Goal: Task Accomplishment & Management: Manage account settings

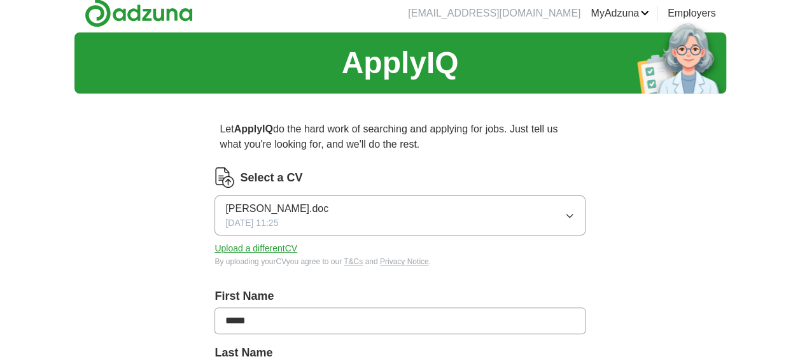
click at [544, 206] on button "[PERSON_NAME].doc [DATE] 11:25" at bounding box center [399, 215] width 370 height 40
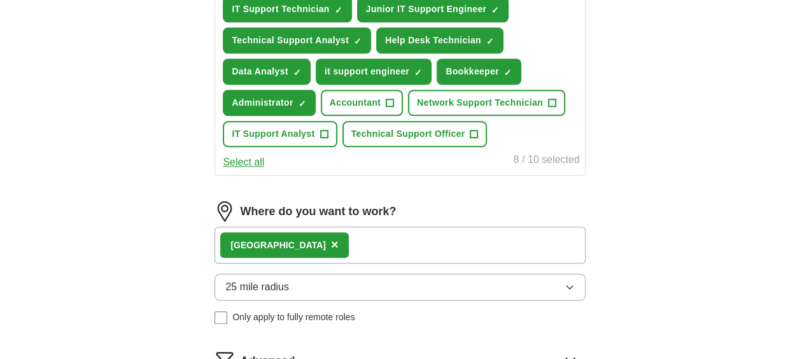
scroll to position [515, 0]
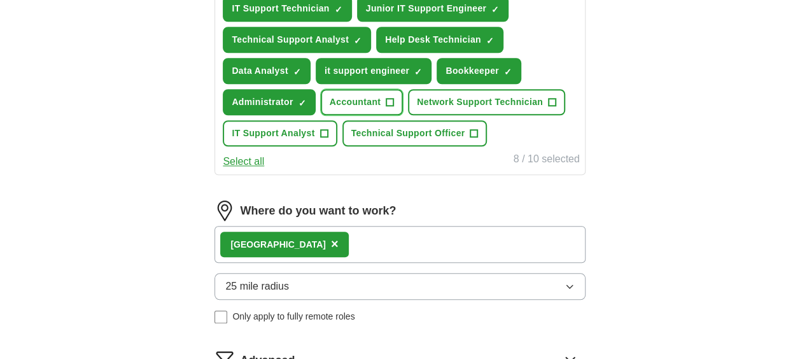
click at [364, 92] on button "Accountant +" at bounding box center [362, 102] width 83 height 26
click at [421, 95] on span "Network Support Technician" at bounding box center [480, 101] width 126 height 13
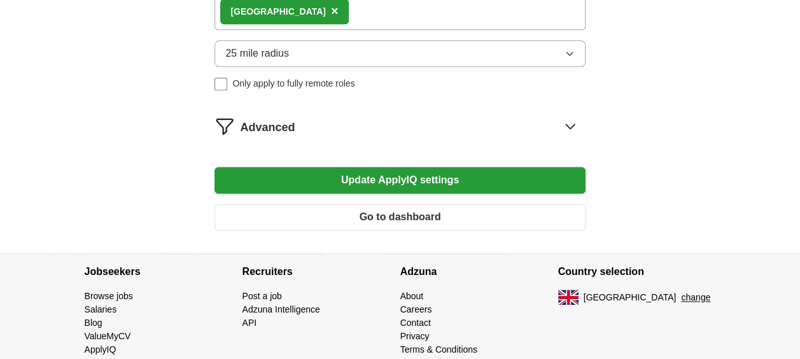
scroll to position [764, 0]
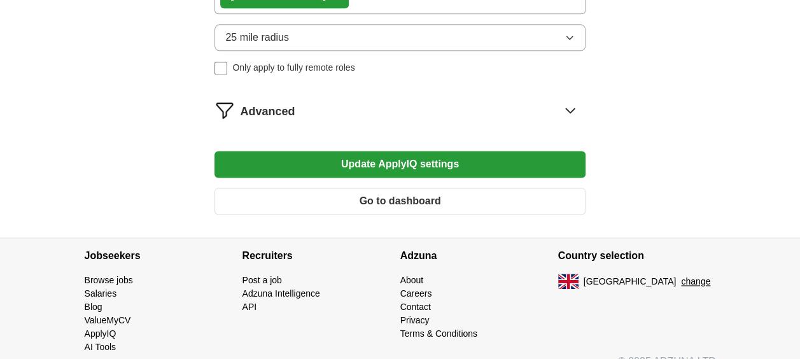
click at [403, 199] on button "Go to dashboard" at bounding box center [399, 201] width 370 height 27
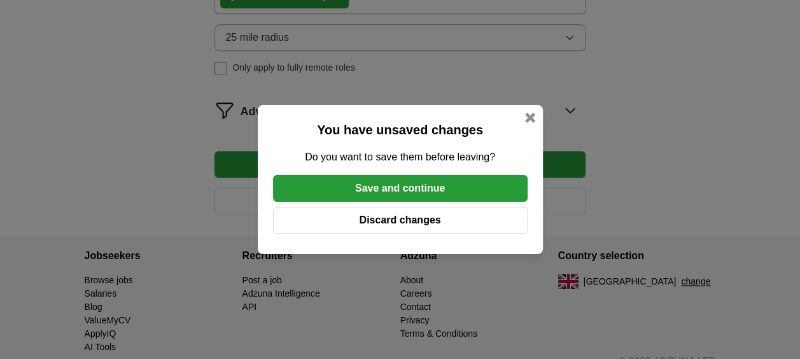
click at [400, 220] on button "Discard changes" at bounding box center [400, 220] width 255 height 27
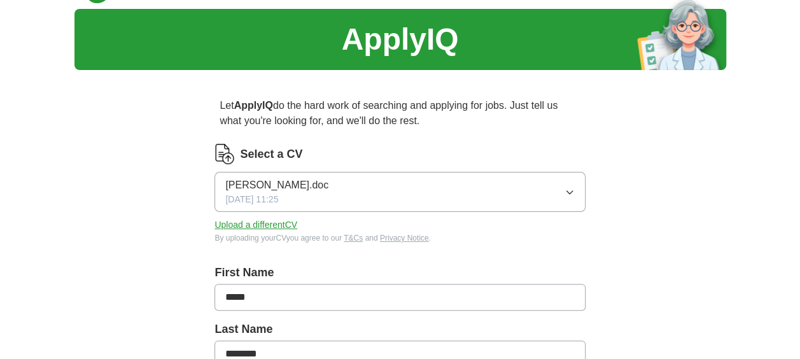
scroll to position [29, 0]
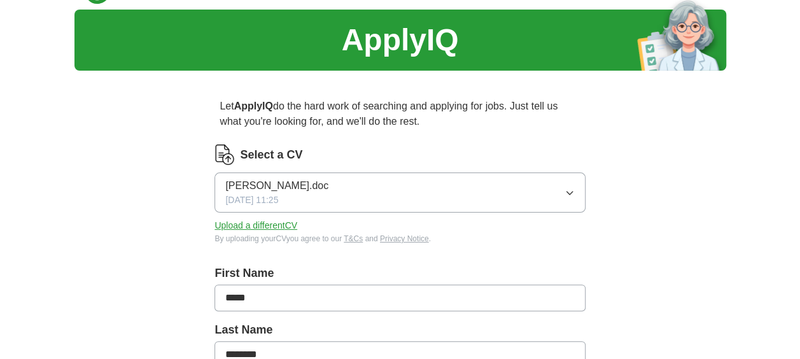
click at [529, 183] on button "[PERSON_NAME].doc [DATE] 11:25" at bounding box center [399, 192] width 370 height 40
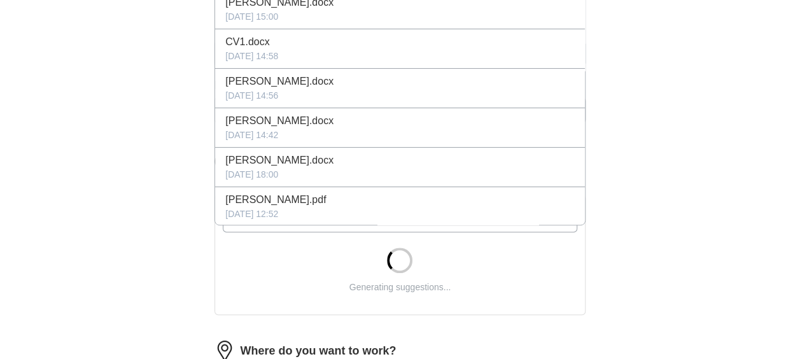
scroll to position [0, 0]
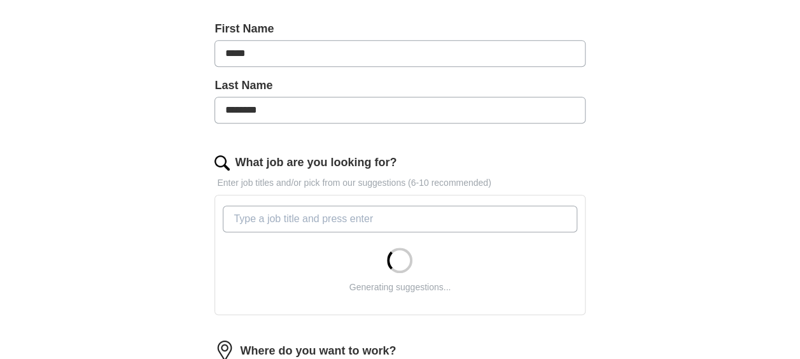
click at [706, 150] on div "ApplyIQ Let ApplyIQ do the hard work of searching and applying for jobs. Just t…" at bounding box center [400, 195] width 652 height 861
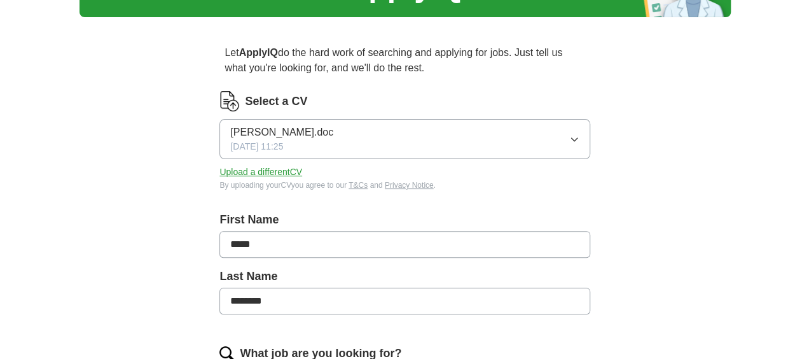
scroll to position [88, 0]
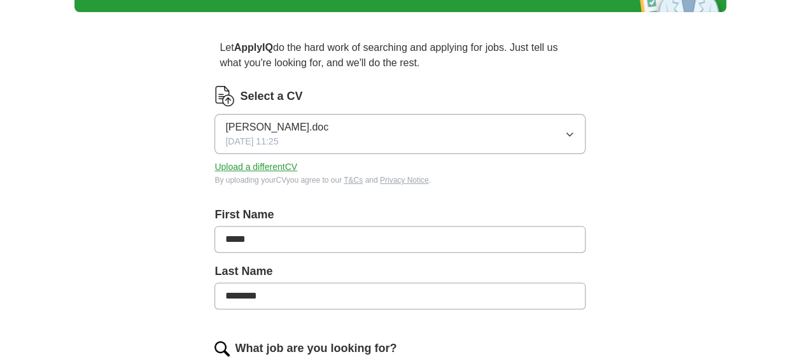
click at [270, 169] on button "Upload a different CV" at bounding box center [255, 166] width 83 height 13
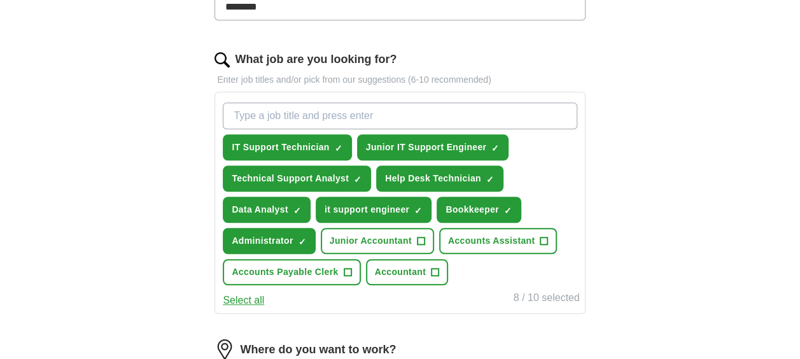
scroll to position [375, 0]
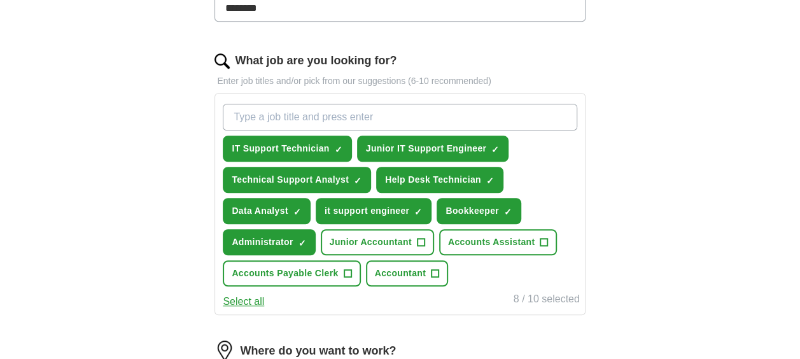
click at [265, 294] on div "Select all 8 / 10 selected" at bounding box center [399, 300] width 359 height 18
click at [257, 297] on button "Select all" at bounding box center [243, 301] width 41 height 15
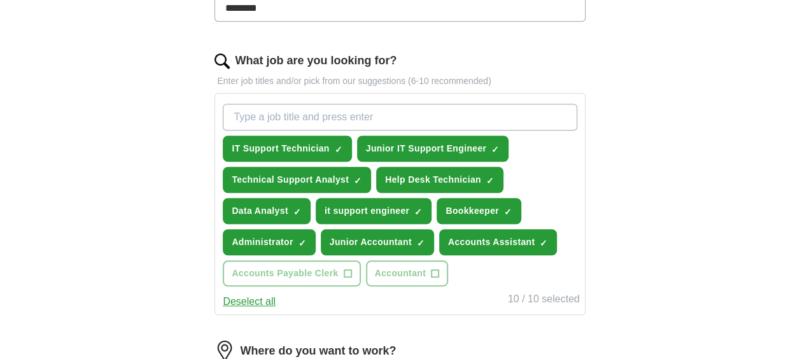
click at [262, 298] on button "Deselect all" at bounding box center [249, 301] width 53 height 15
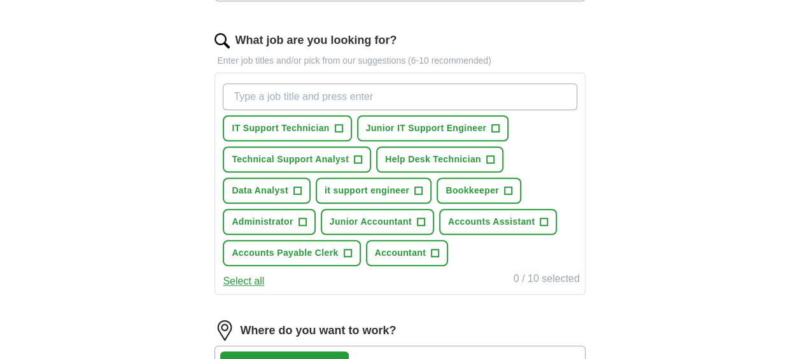
scroll to position [397, 0]
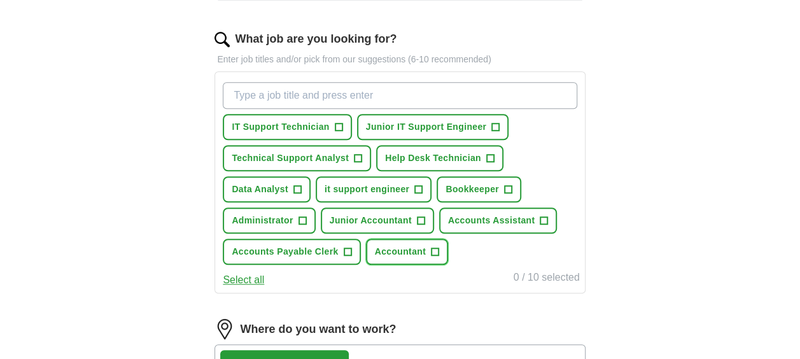
click at [379, 256] on span "Accountant" at bounding box center [401, 251] width 52 height 13
click at [304, 251] on span "Accounts Payable Clerk" at bounding box center [285, 251] width 106 height 13
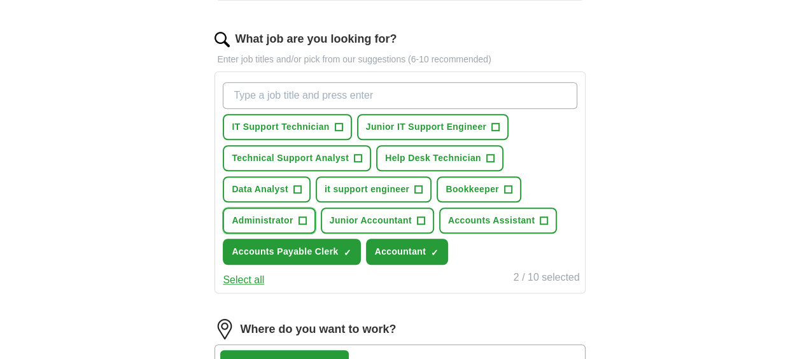
click at [271, 220] on span "Administrator" at bounding box center [262, 220] width 61 height 13
click at [267, 197] on button "Data Analyst +" at bounding box center [267, 189] width 88 height 26
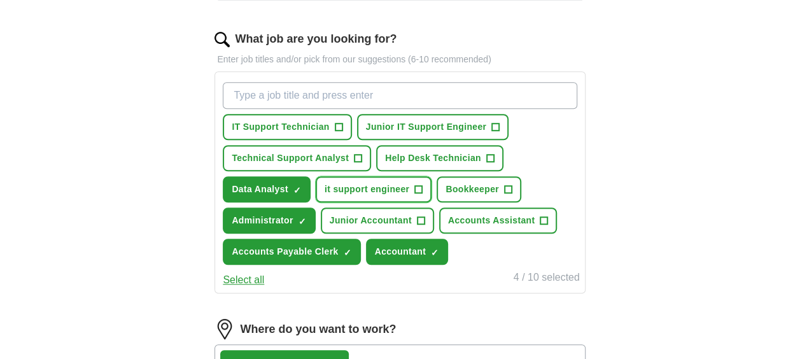
click at [350, 185] on span "it support engineer" at bounding box center [367, 189] width 85 height 13
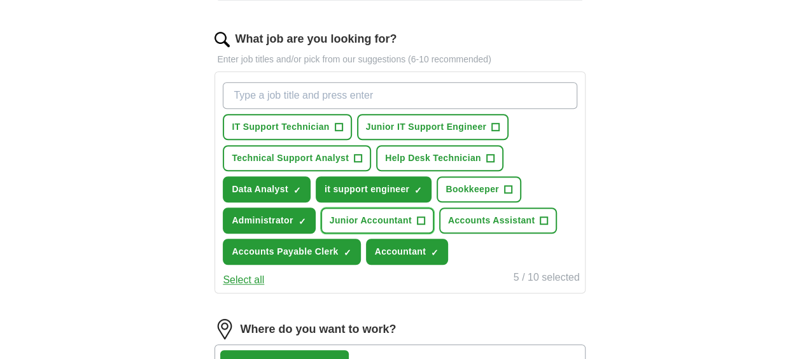
click at [375, 221] on span "Junior Accountant" at bounding box center [371, 220] width 82 height 13
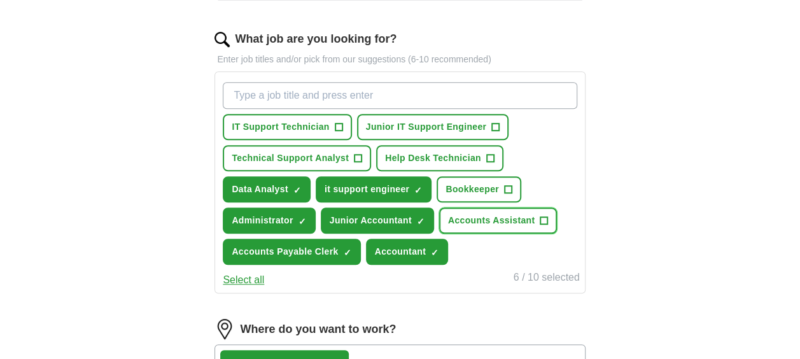
click at [470, 214] on span "Accounts Assistant" at bounding box center [491, 220] width 87 height 13
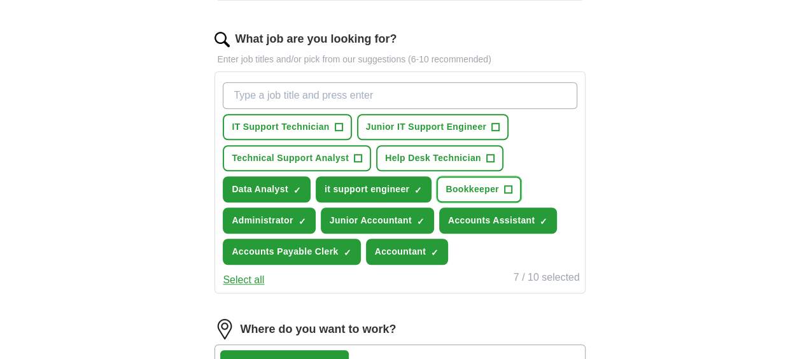
click at [466, 199] on button "Bookkeeper +" at bounding box center [479, 189] width 85 height 26
click at [374, 192] on span "it support engineer" at bounding box center [367, 189] width 85 height 13
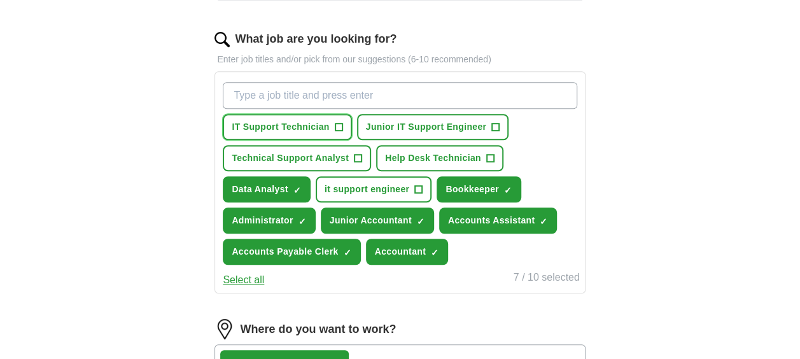
click at [300, 128] on span "IT Support Technician" at bounding box center [280, 126] width 97 height 13
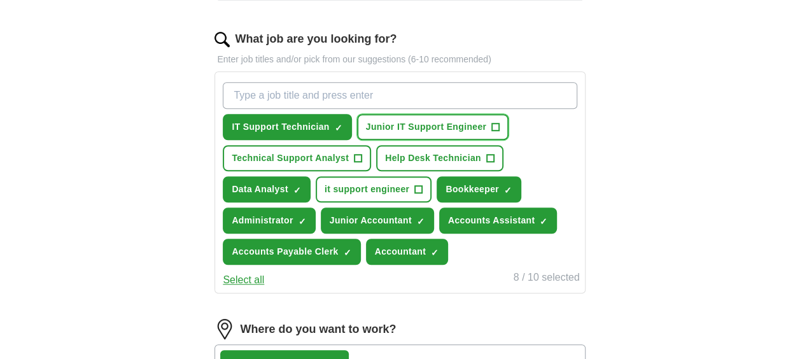
click at [396, 120] on span "Junior IT Support Engineer" at bounding box center [426, 126] width 121 height 13
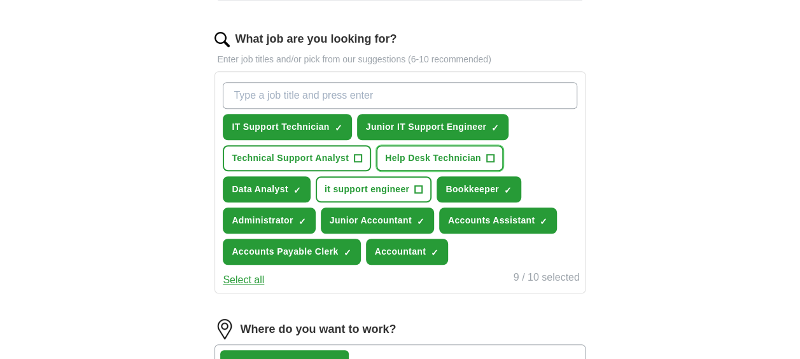
click at [406, 154] on span "Help Desk Technician" at bounding box center [433, 157] width 96 height 13
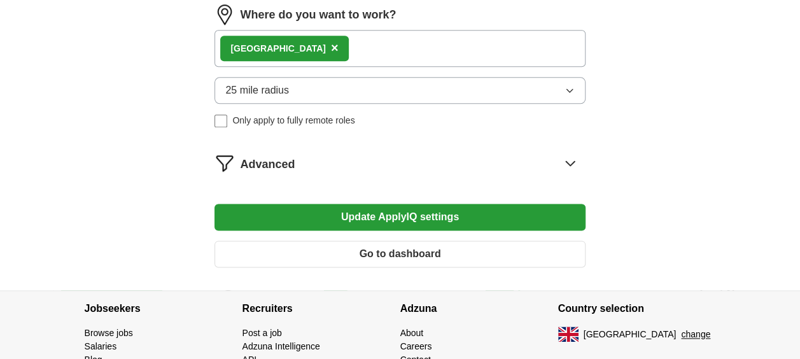
scroll to position [711, 0]
click at [421, 206] on button "Update ApplyIQ settings" at bounding box center [399, 217] width 370 height 27
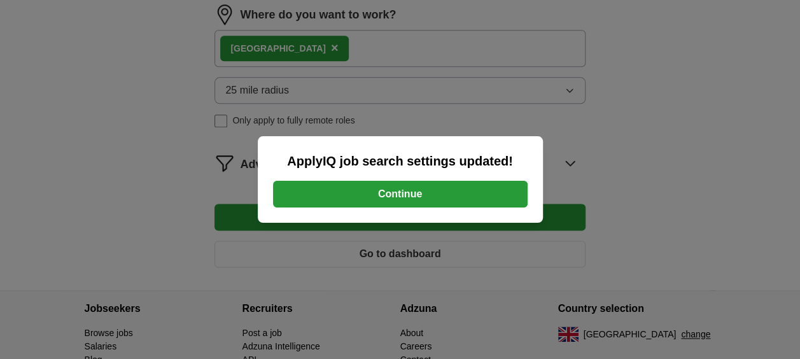
click at [407, 183] on button "Continue" at bounding box center [400, 194] width 255 height 27
